Goal: Navigation & Orientation: Find specific page/section

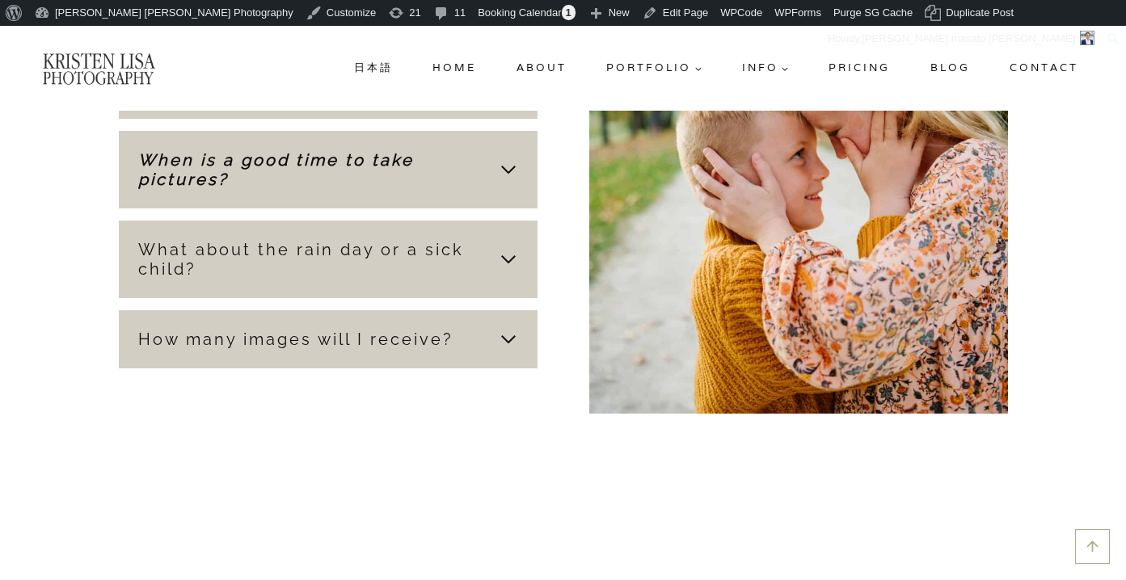
scroll to position [3207, 0]
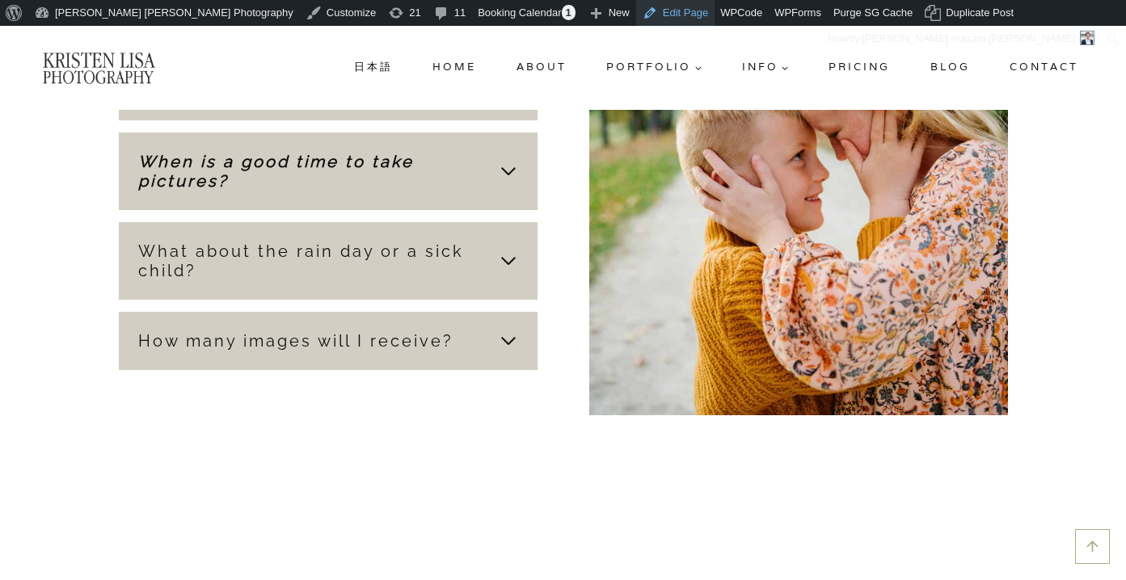
click at [636, 14] on link "Edit Page" at bounding box center [675, 13] width 78 height 26
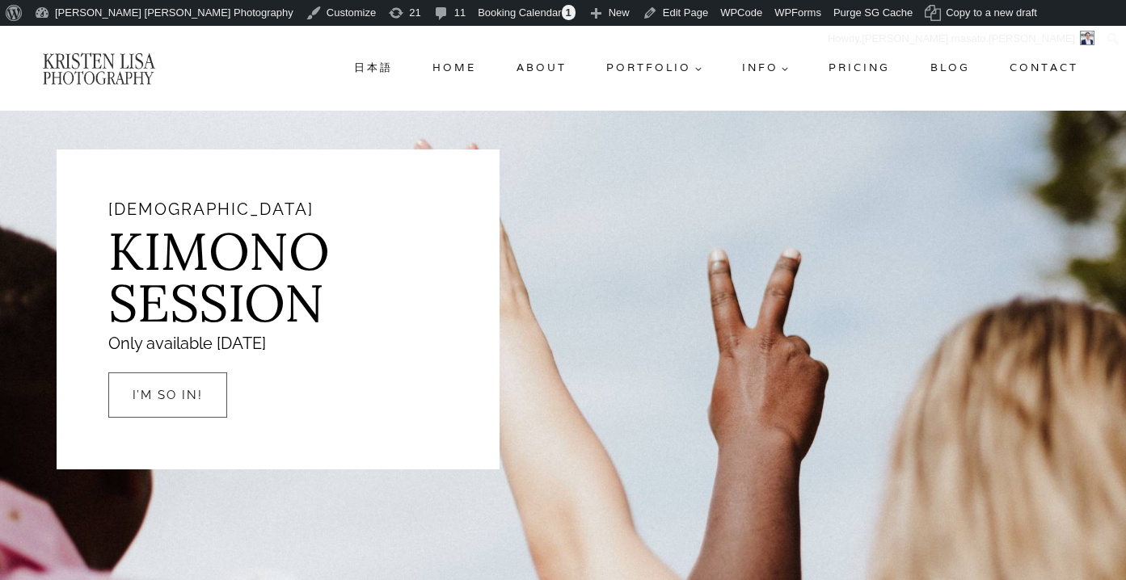
click at [543, 211] on div at bounding box center [797, 310] width 545 height 320
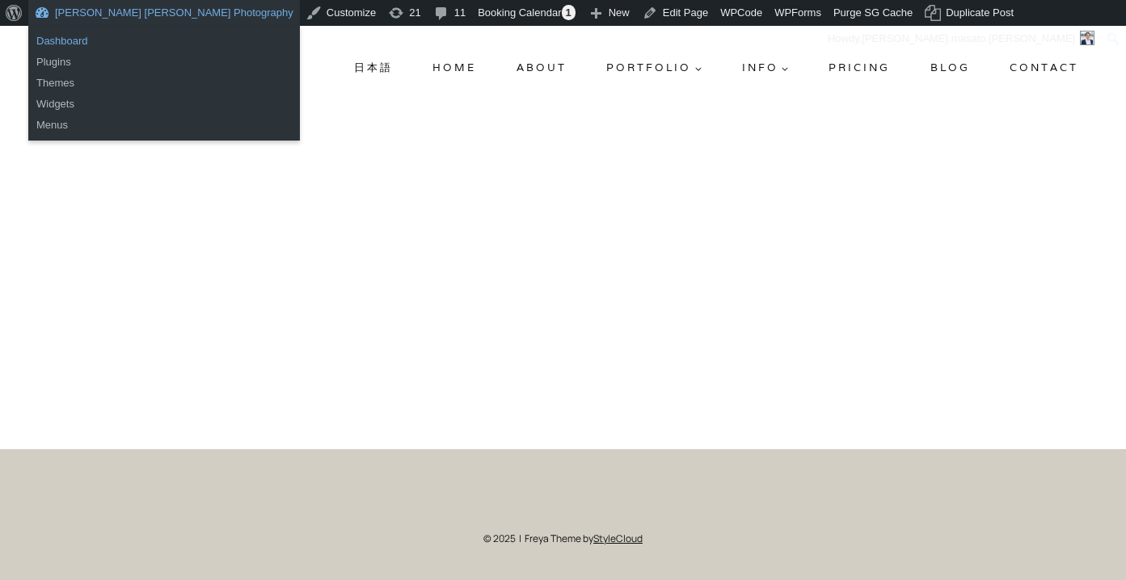
click at [72, 42] on link "Dashboard" at bounding box center [164, 41] width 272 height 21
